Goal: Task Accomplishment & Management: Manage account settings

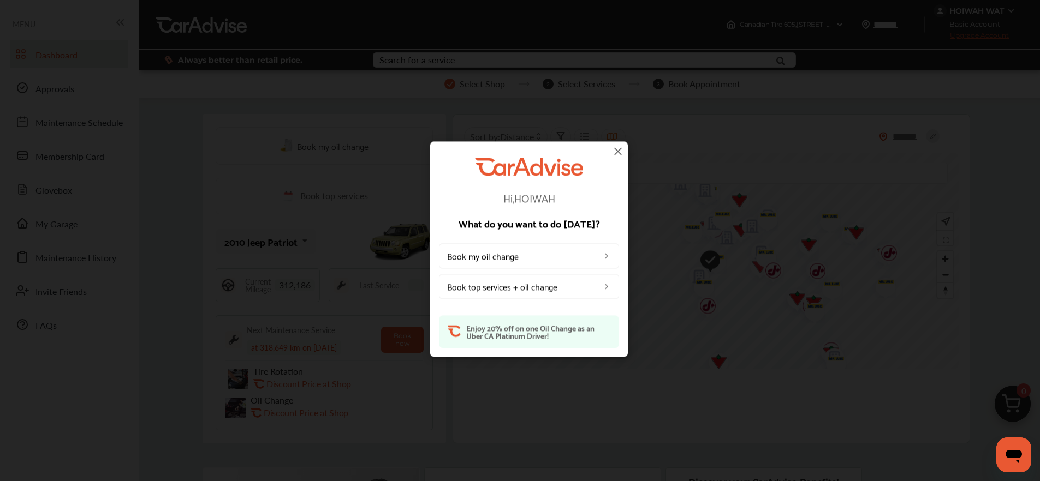
click at [618, 151] on img at bounding box center [617, 151] width 13 height 13
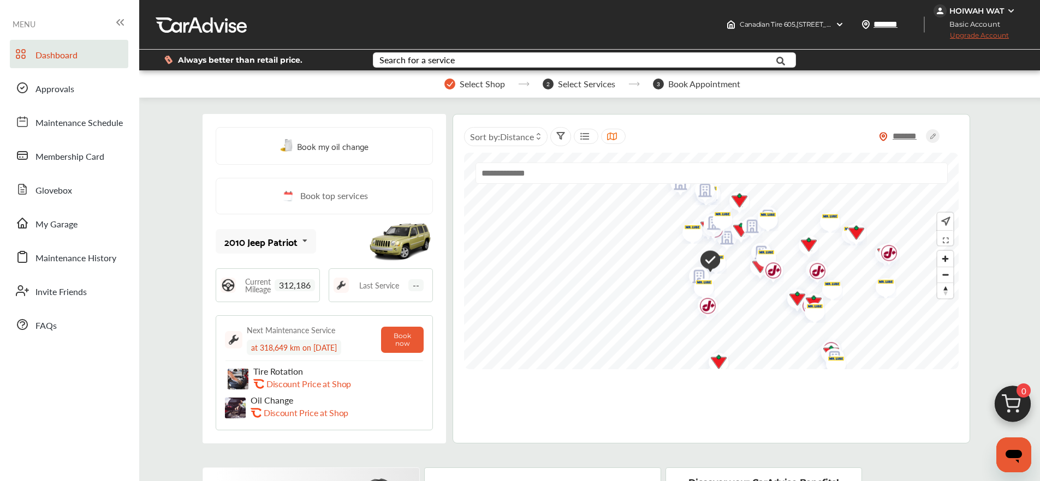
click at [297, 285] on span "312,186" at bounding box center [295, 285] width 40 height 12
click at [294, 284] on span "312,186" at bounding box center [295, 285] width 40 height 12
click at [106, 229] on link "My Garage" at bounding box center [69, 223] width 118 height 28
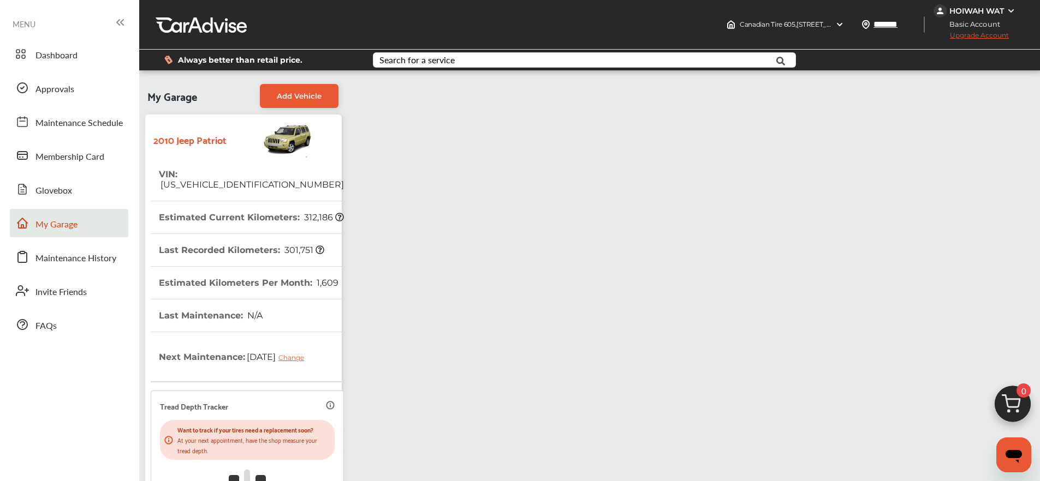
click at [309, 212] on span "312,186" at bounding box center [322, 217] width 41 height 10
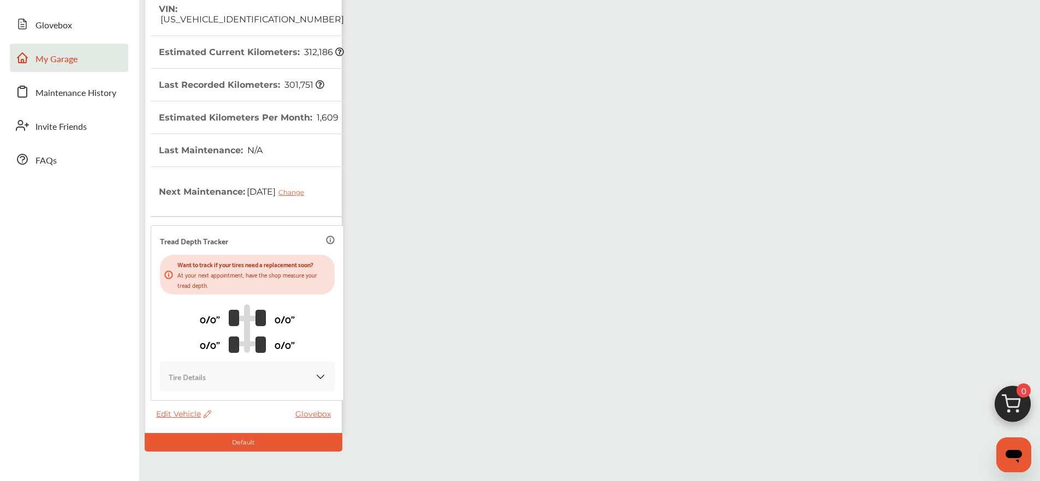
scroll to position [219, 0]
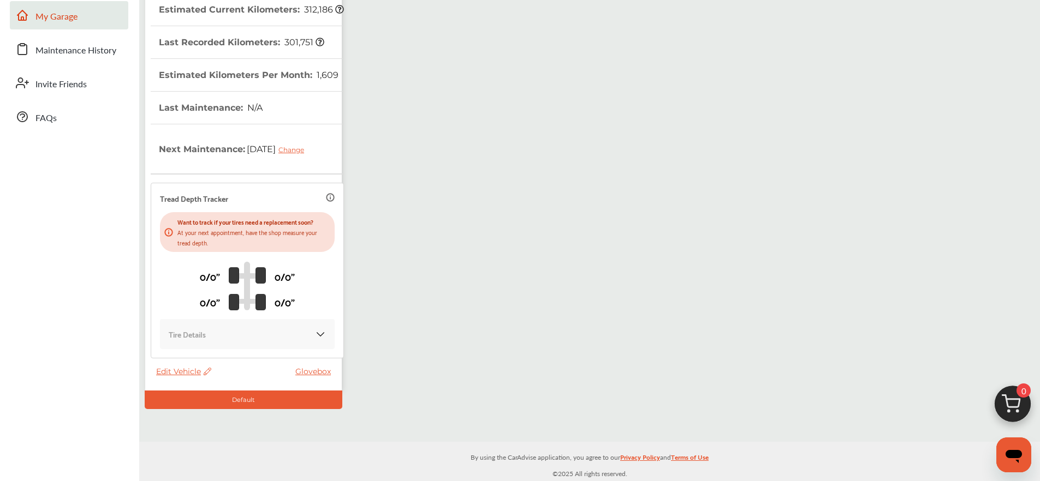
click at [315, 336] on img at bounding box center [320, 334] width 11 height 11
click at [315, 333] on img at bounding box center [320, 334] width 11 height 11
click at [187, 367] on span "Edit Vehicle" at bounding box center [183, 372] width 55 height 10
click at [201, 370] on div "Edit" at bounding box center [236, 378] width 98 height 17
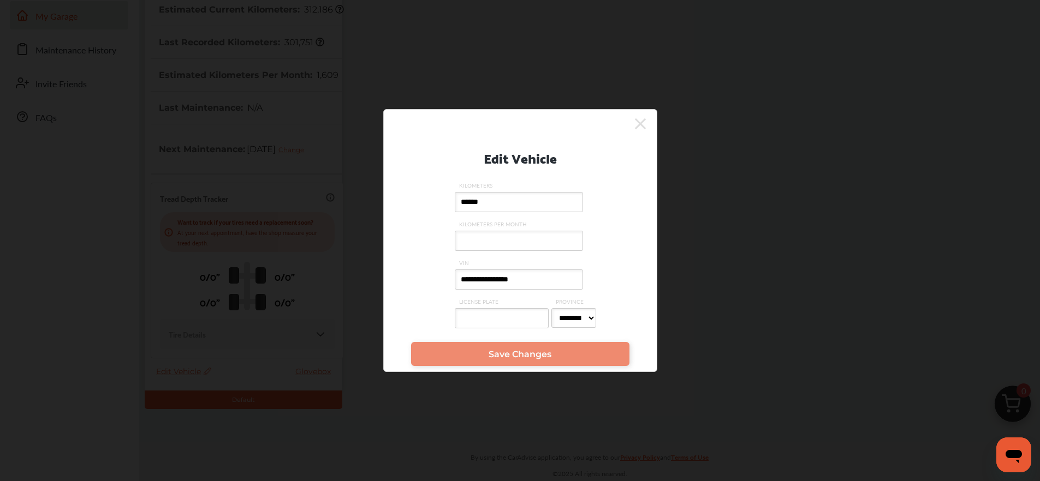
click at [506, 204] on input "******" at bounding box center [519, 202] width 128 height 20
drag, startPoint x: 474, startPoint y: 202, endPoint x: 514, endPoint y: 205, distance: 40.0
click at [514, 205] on input "******" at bounding box center [519, 202] width 128 height 20
click at [641, 124] on icon at bounding box center [640, 123] width 11 height 11
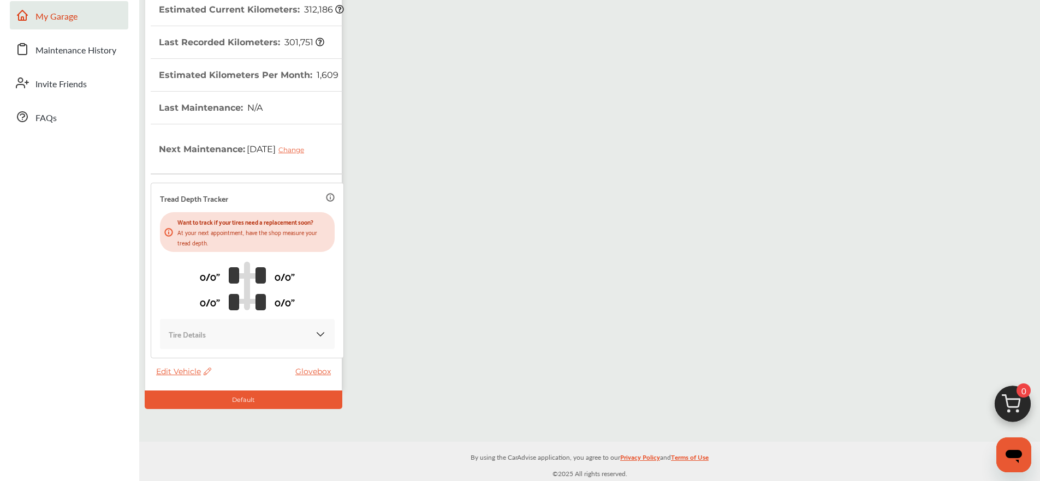
click at [326, 199] on icon at bounding box center [329, 197] width 7 height 7
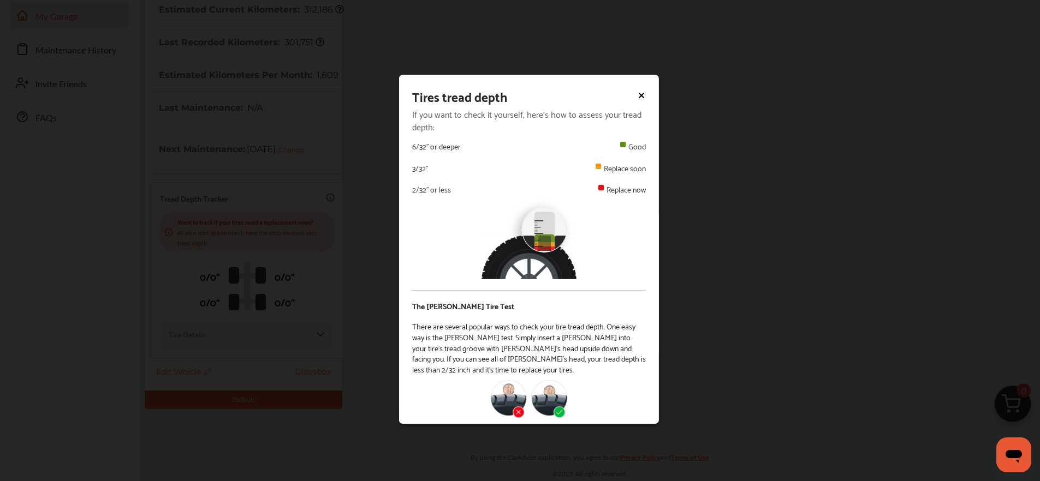
scroll to position [10, 0]
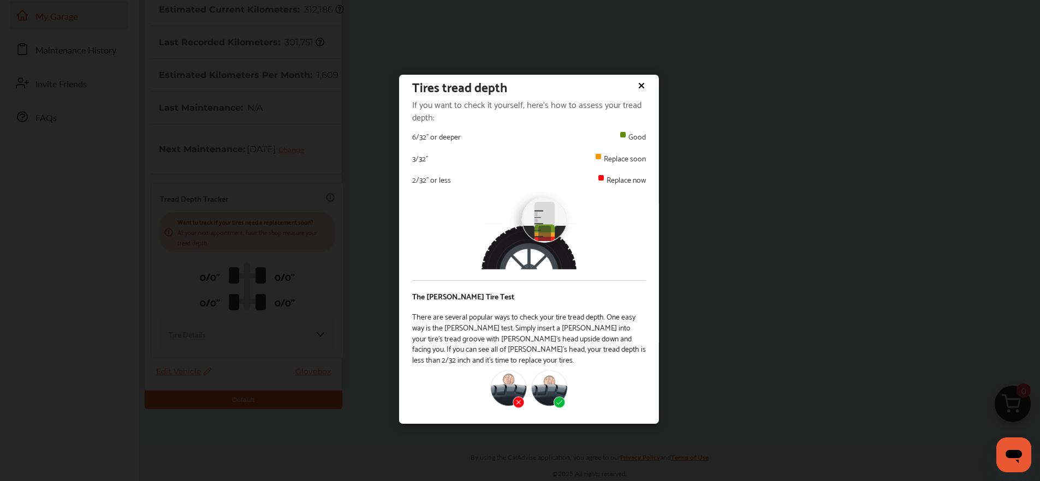
click at [637, 85] on icon at bounding box center [641, 85] width 9 height 9
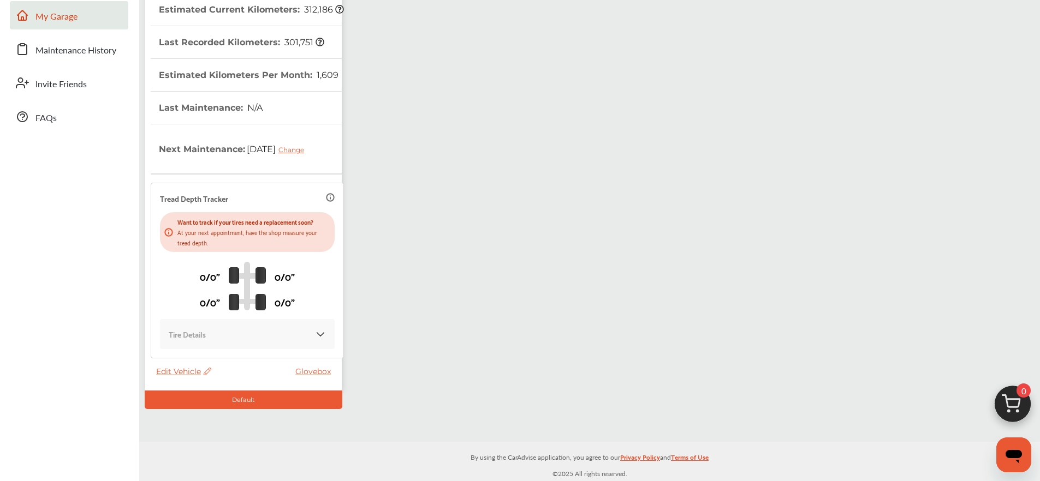
scroll to position [0, 0]
